Goal: Find specific page/section: Find specific page/section

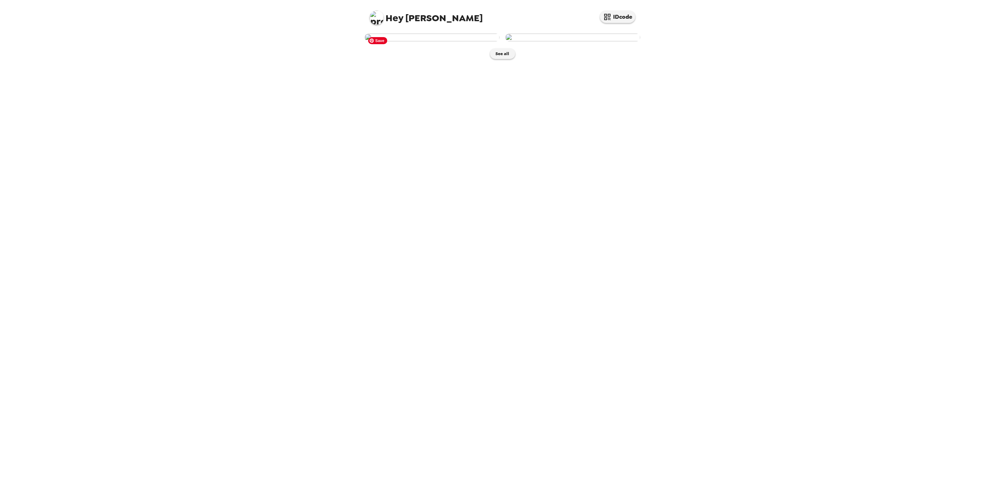
drag, startPoint x: 451, startPoint y: 118, endPoint x: 322, endPoint y: 121, distance: 129.0
click at [322, 121] on div "Hey Anna Lee IDcode See all" at bounding box center [502, 249] width 1005 height 499
click at [414, 41] on img at bounding box center [432, 38] width 135 height 8
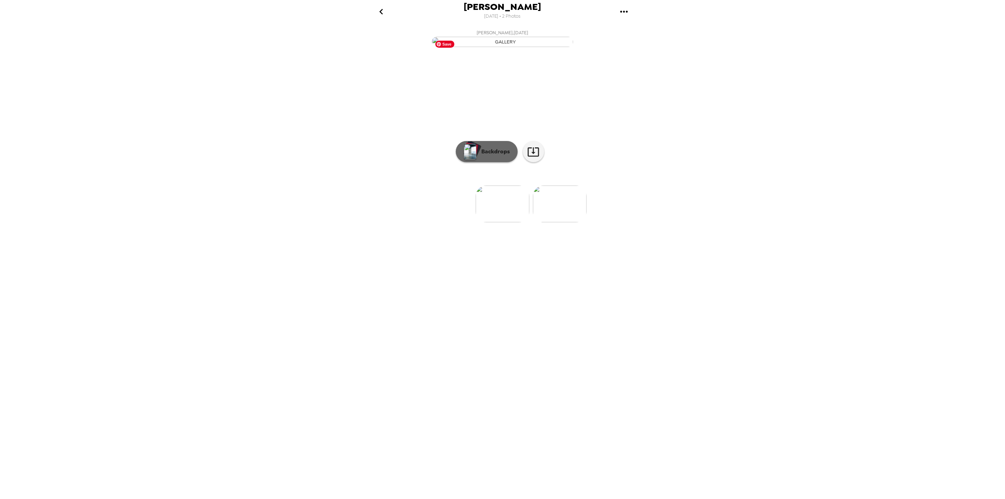
drag, startPoint x: 482, startPoint y: 125, endPoint x: 464, endPoint y: 226, distance: 102.7
click at [464, 159] on img "button" at bounding box center [470, 152] width 12 height 16
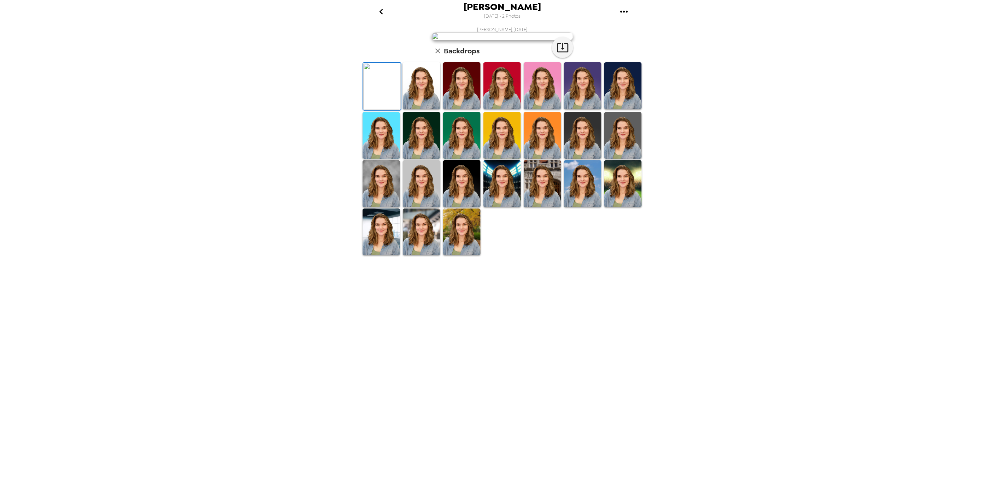
click at [422, 207] on img at bounding box center [421, 183] width 37 height 47
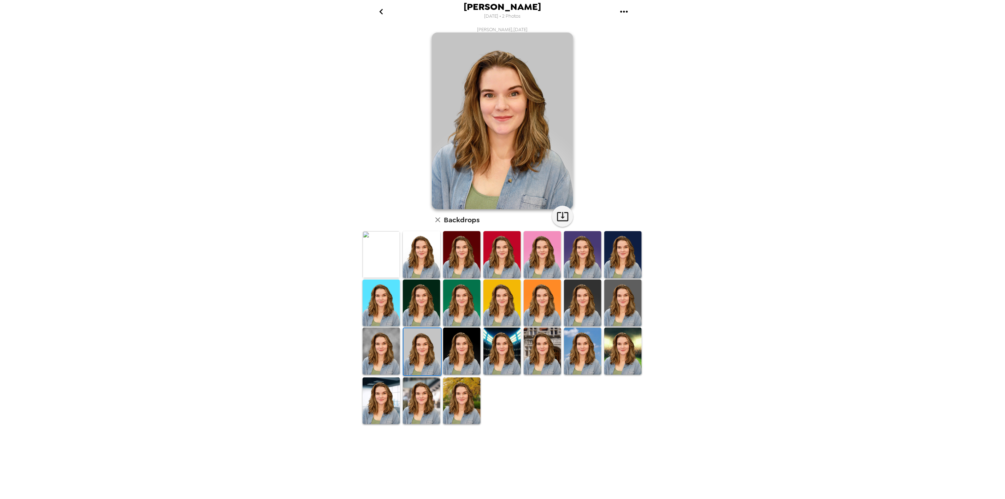
click at [640, 309] on img at bounding box center [622, 303] width 37 height 47
